Goal: Complete application form

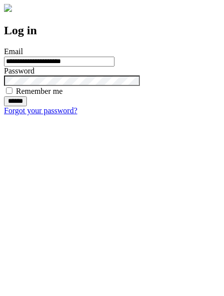
type input "**********"
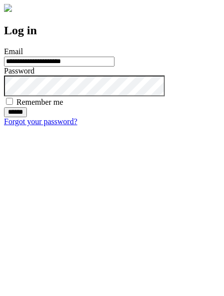
click at [27, 117] on input "******" at bounding box center [15, 112] width 23 height 10
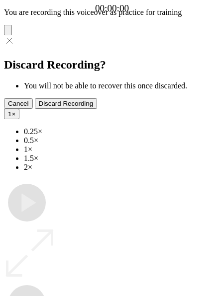
type input "**********"
